Goal: Obtain resource: Download file/media

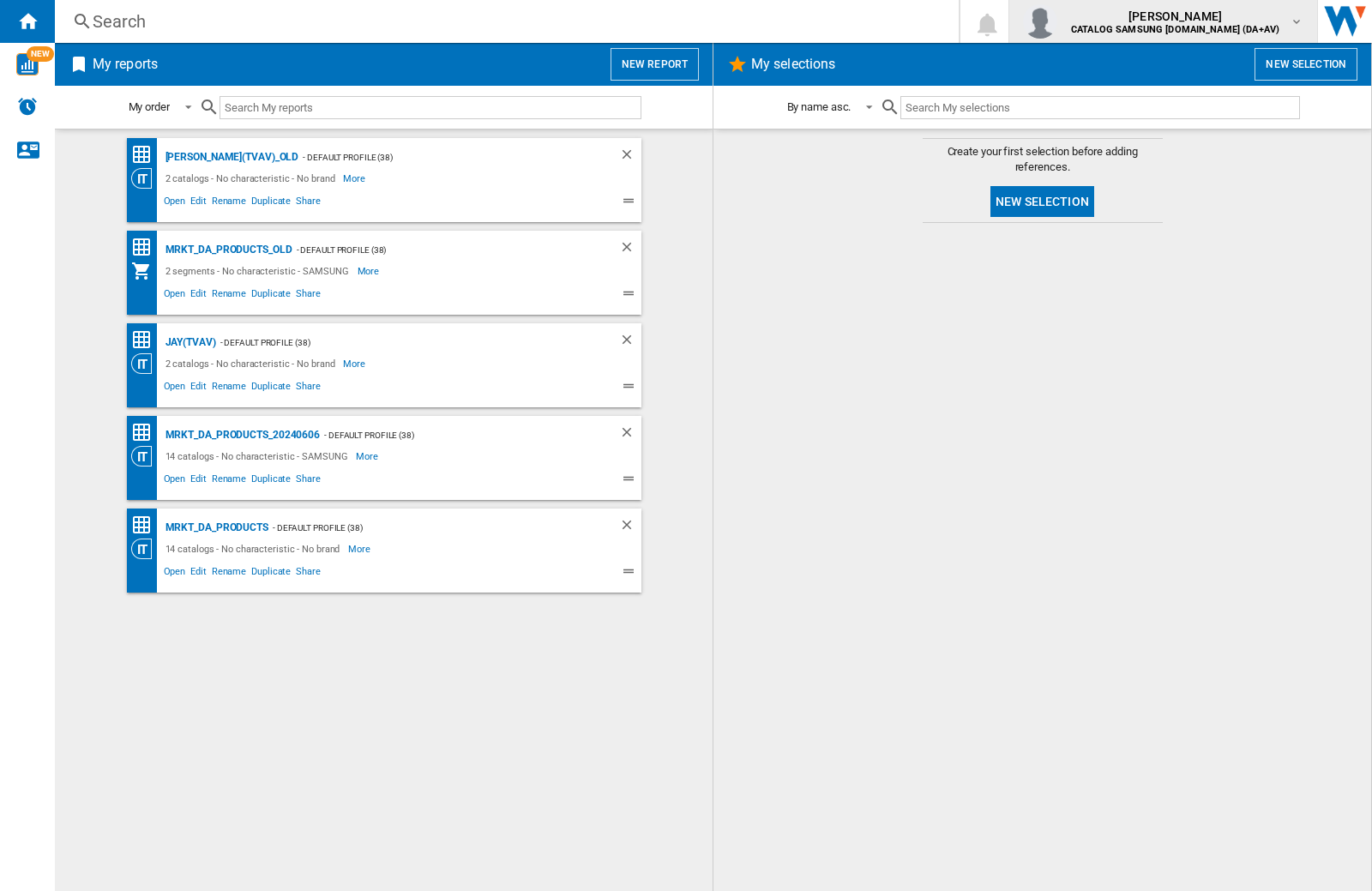
click at [1057, 21] on img "button" at bounding box center [1040, 21] width 34 height 34
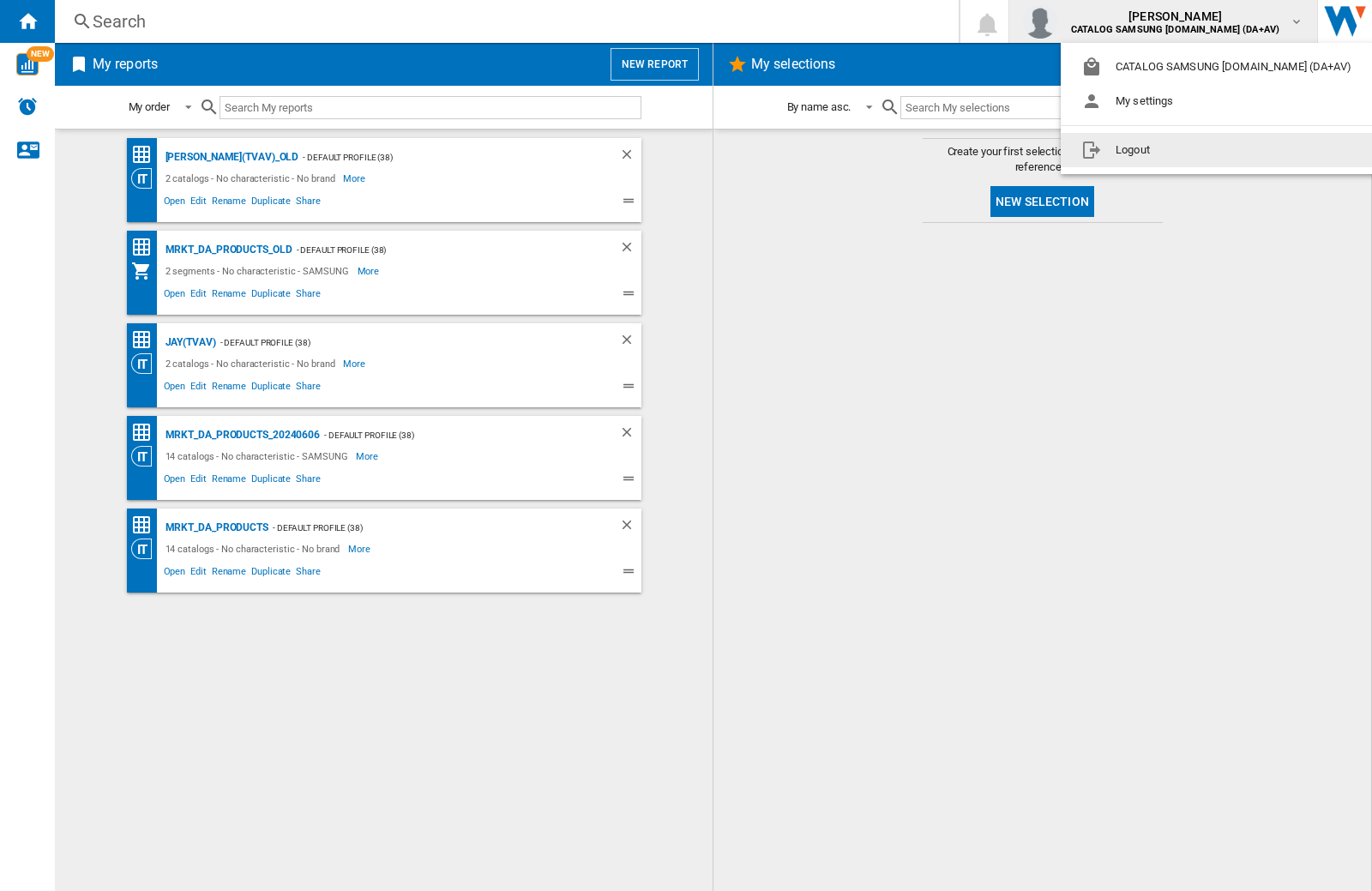
click at [1193, 150] on button "Logout" at bounding box center [1221, 149] width 319 height 34
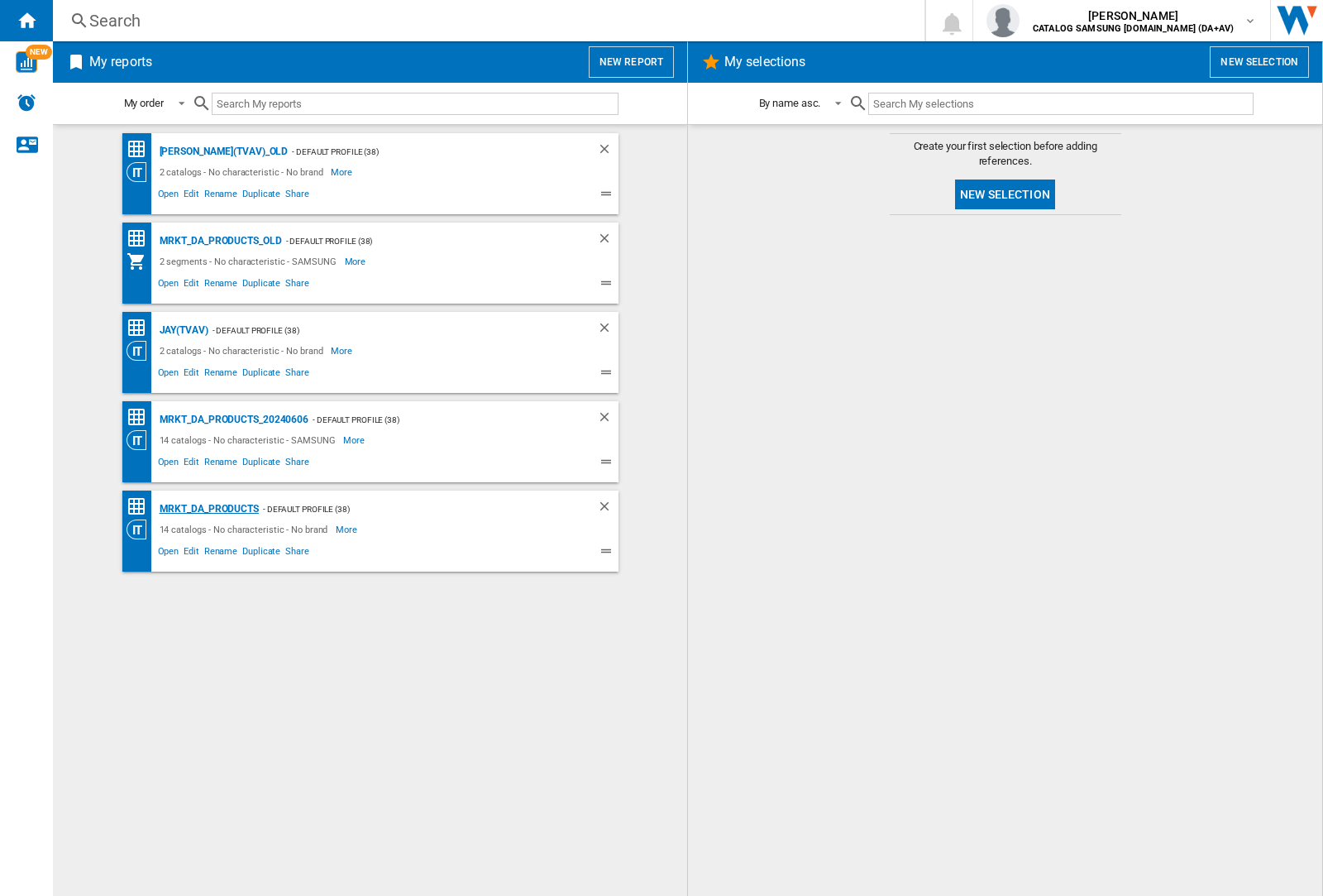
click at [208, 509] on div "MRKT_DA_PRODUCTS" at bounding box center [207, 509] width 104 height 21
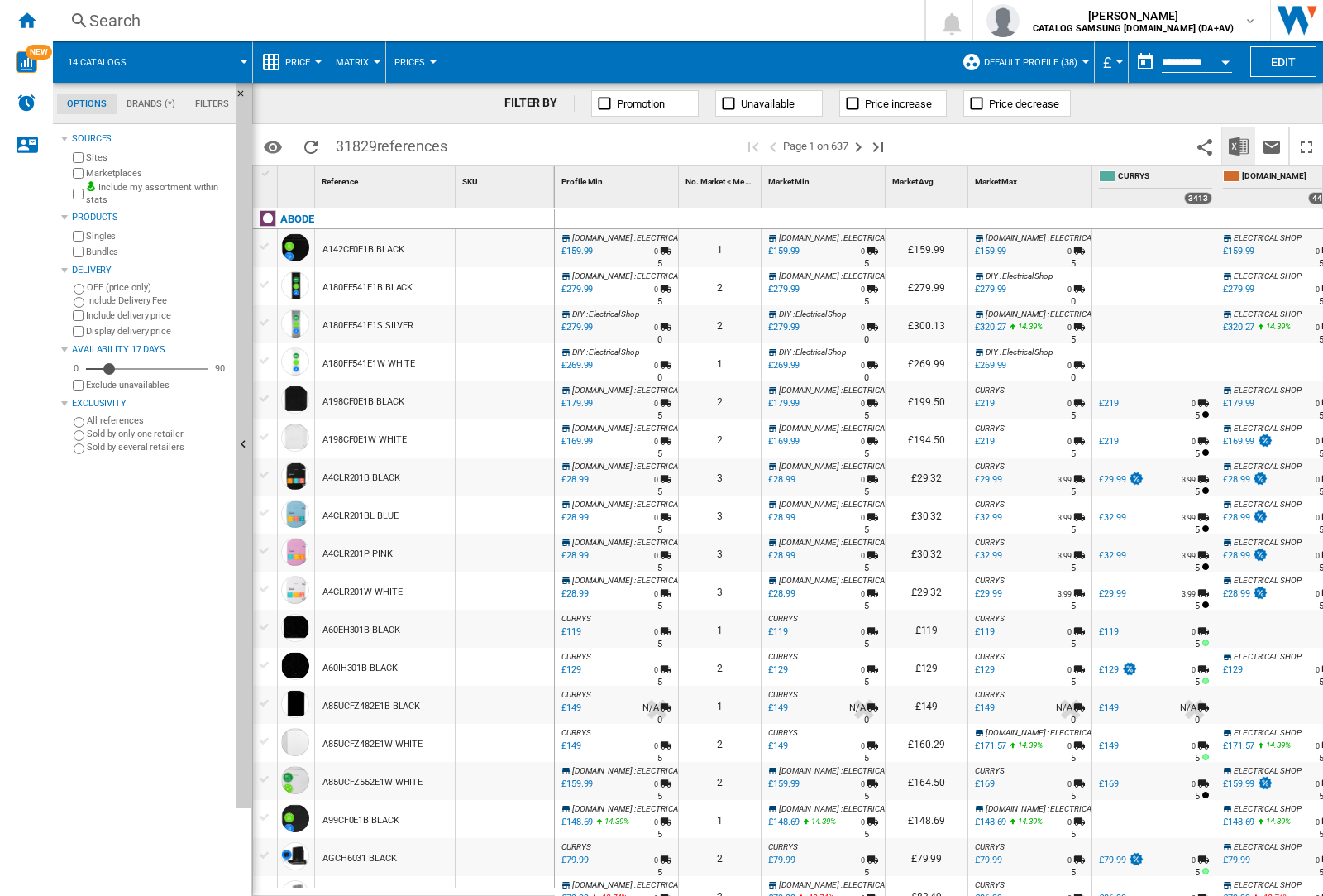
click at [1238, 145] on img "Download in Excel" at bounding box center [1238, 146] width 20 height 20
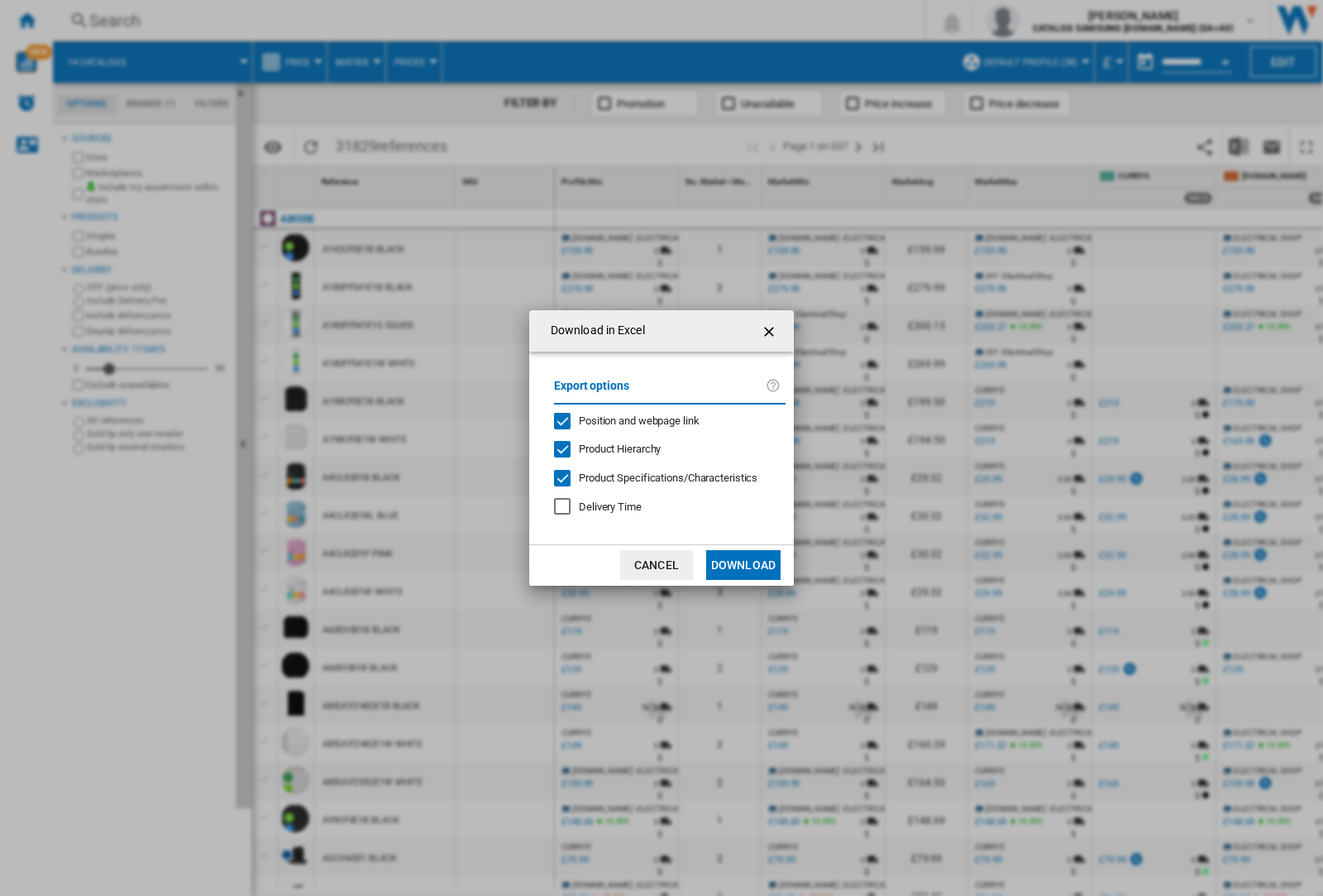
click at [629, 420] on span "Position and webpage link" at bounding box center [639, 420] width 121 height 12
click at [743, 564] on button "Download" at bounding box center [743, 565] width 74 height 30
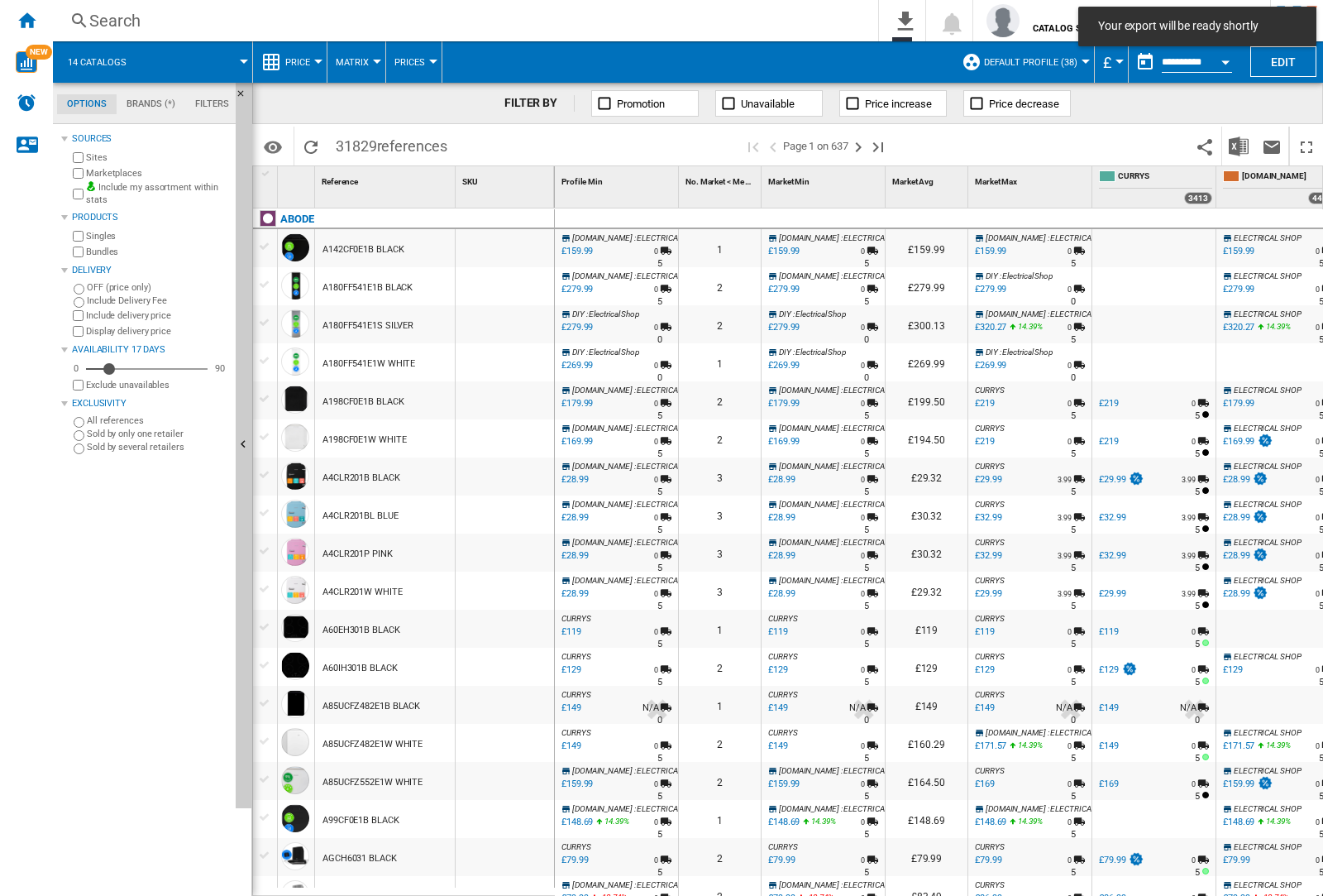
click at [515, 283] on div at bounding box center [505, 286] width 98 height 38
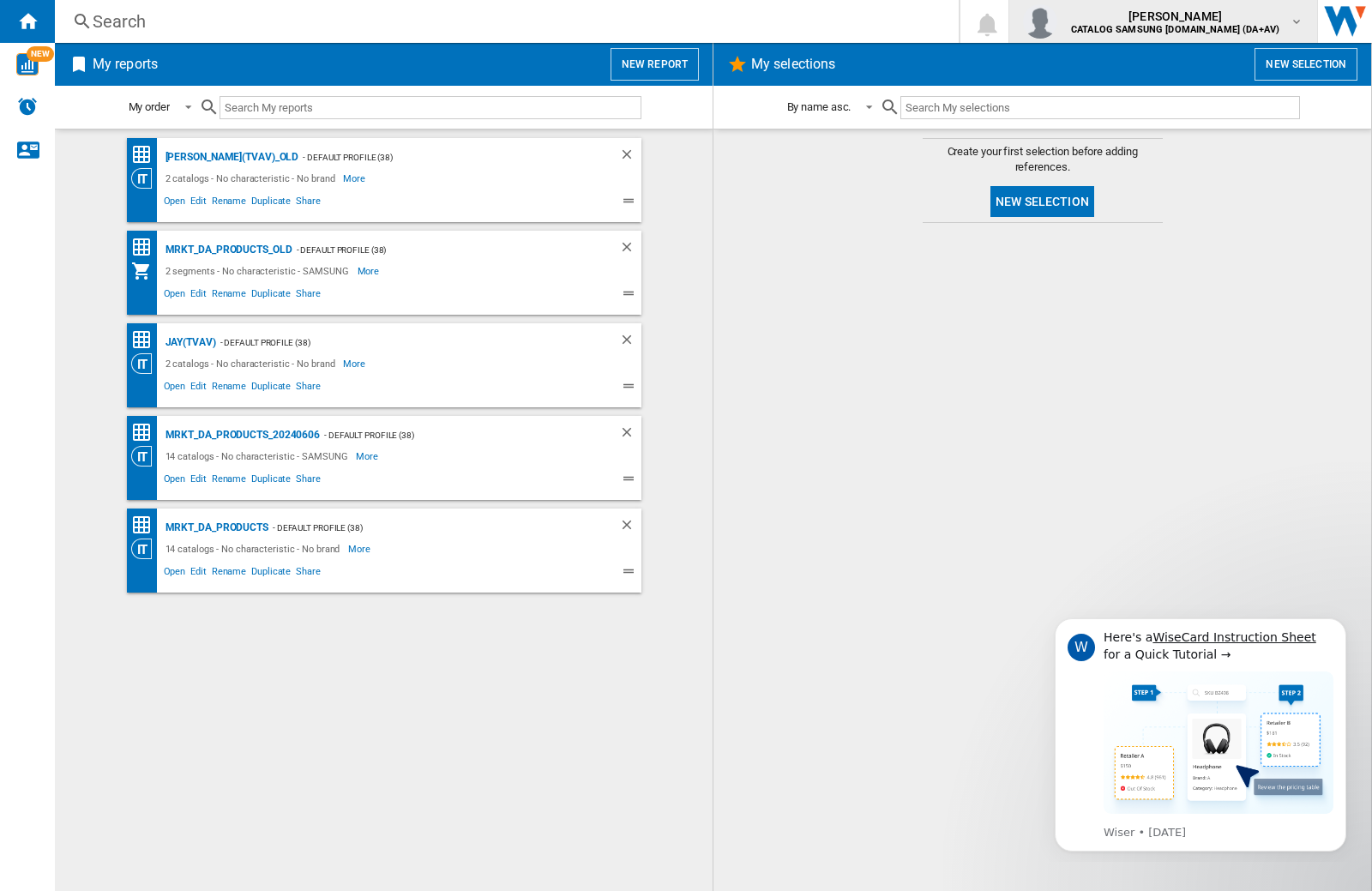
click at [1057, 21] on img "button" at bounding box center [1040, 21] width 34 height 34
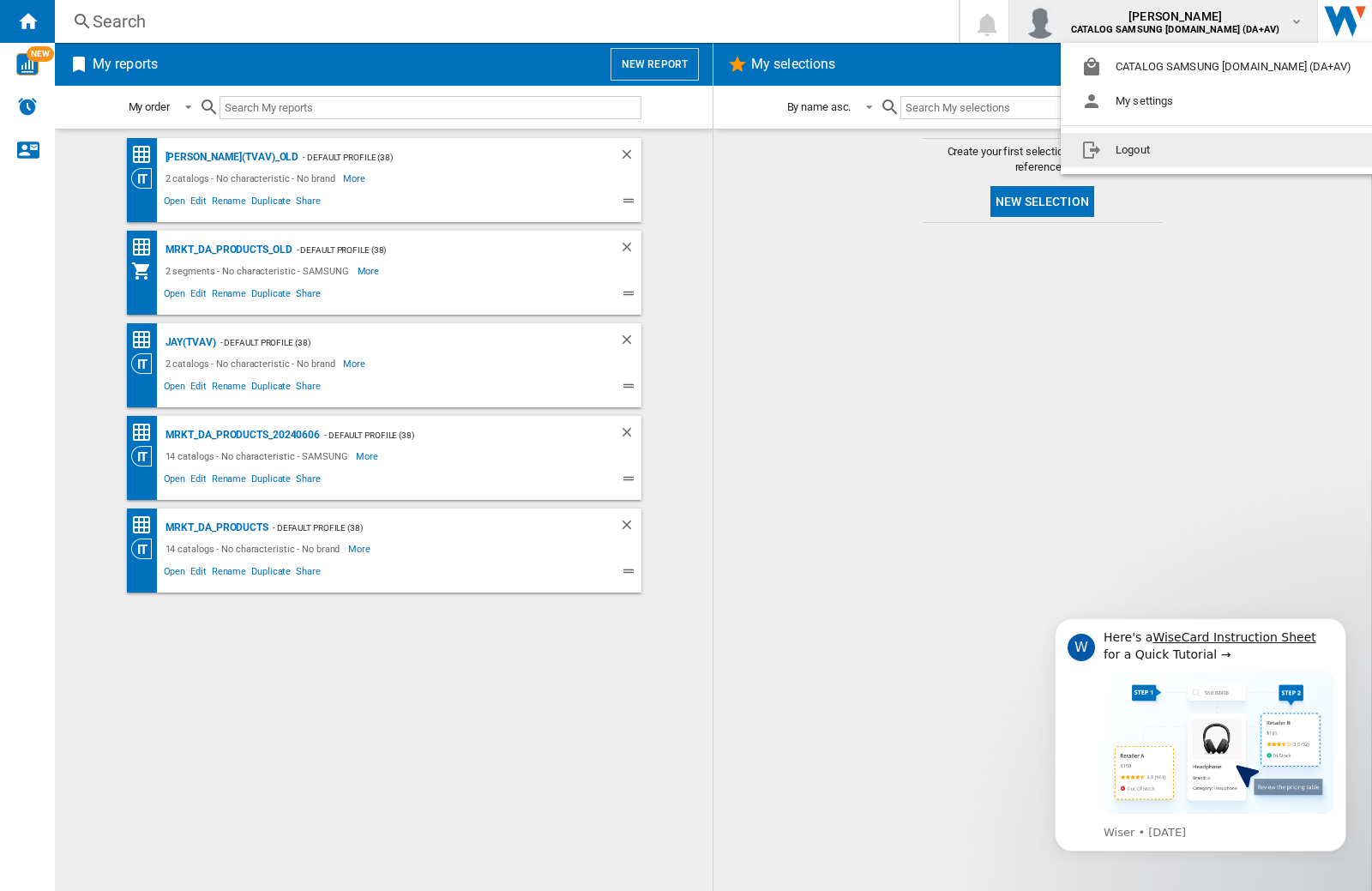
click at [1193, 150] on button "Logout" at bounding box center [1221, 149] width 319 height 34
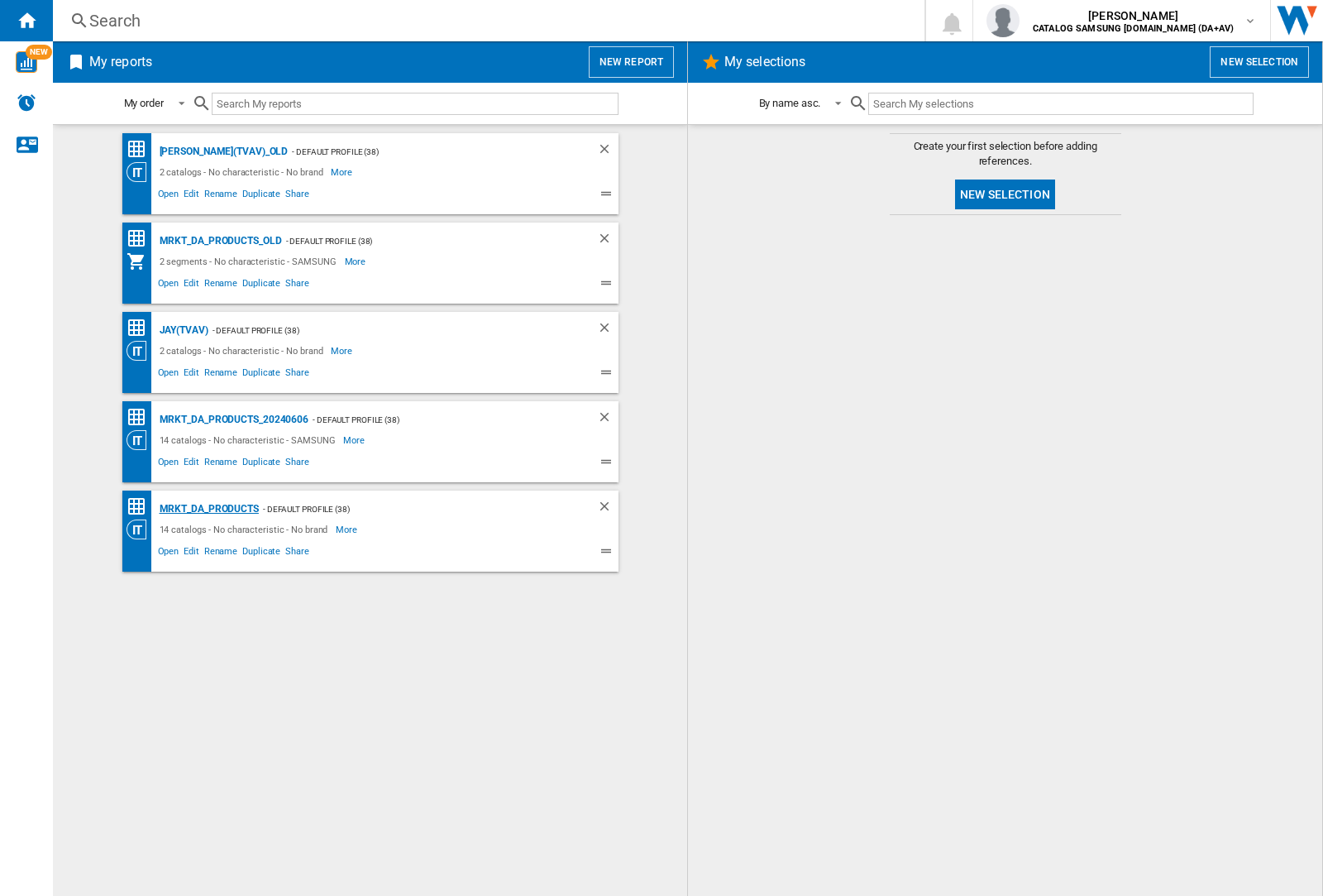
click at [208, 509] on div "MRKT_DA_PRODUCTS" at bounding box center [207, 509] width 104 height 21
